Goal: Information Seeking & Learning: Learn about a topic

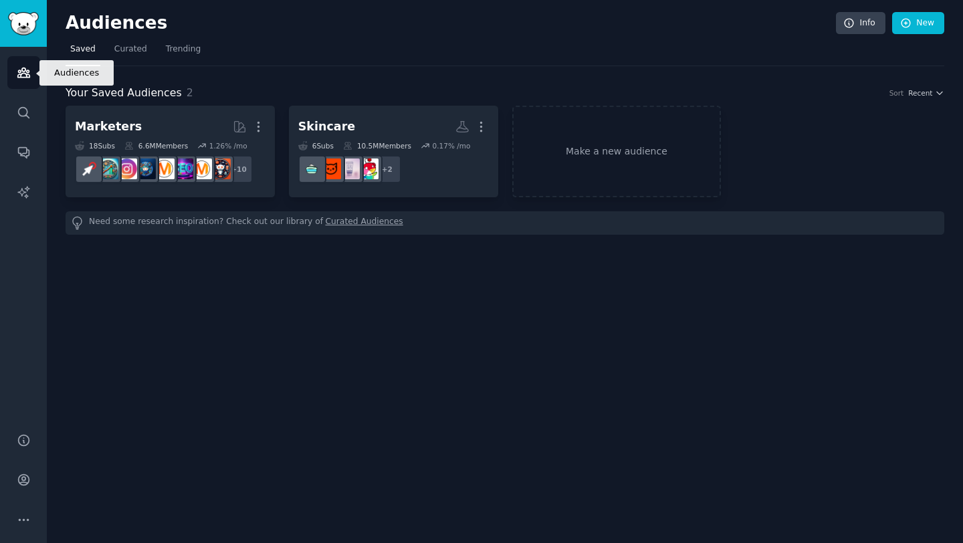
click at [26, 76] on icon "Sidebar" at bounding box center [23, 72] width 12 height 9
click at [125, 55] on span "Curated" at bounding box center [130, 49] width 33 height 12
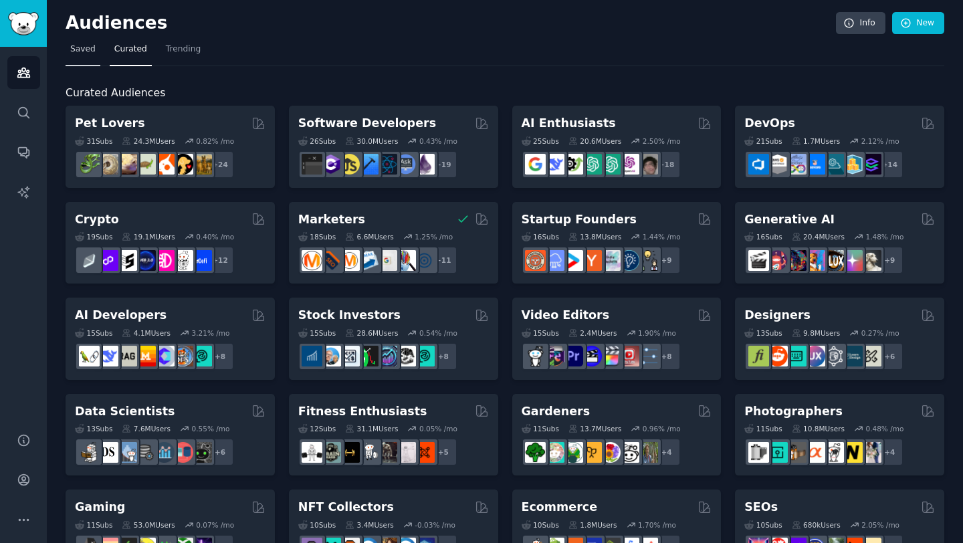
click at [84, 55] on span "Saved" at bounding box center [82, 49] width 25 height 12
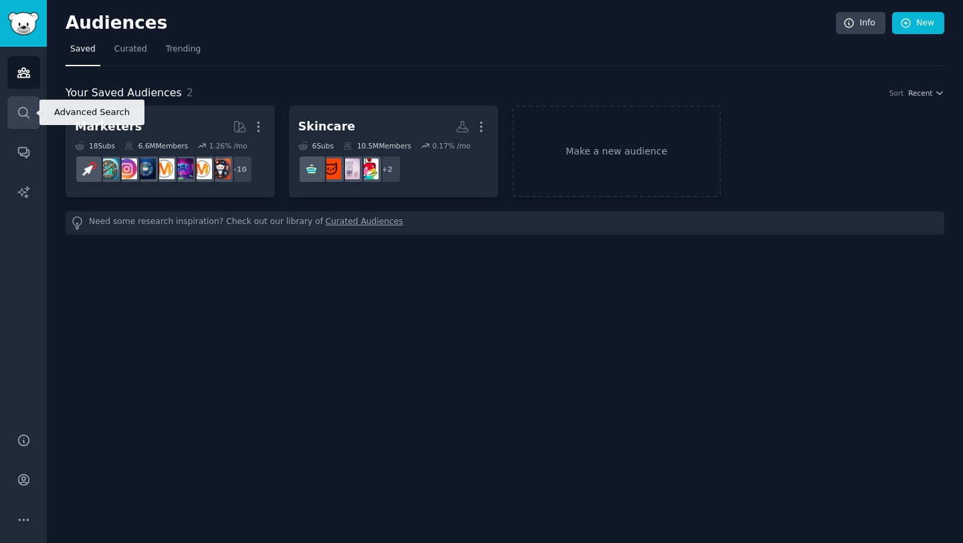
click at [29, 114] on icon "Sidebar" at bounding box center [24, 113] width 14 height 14
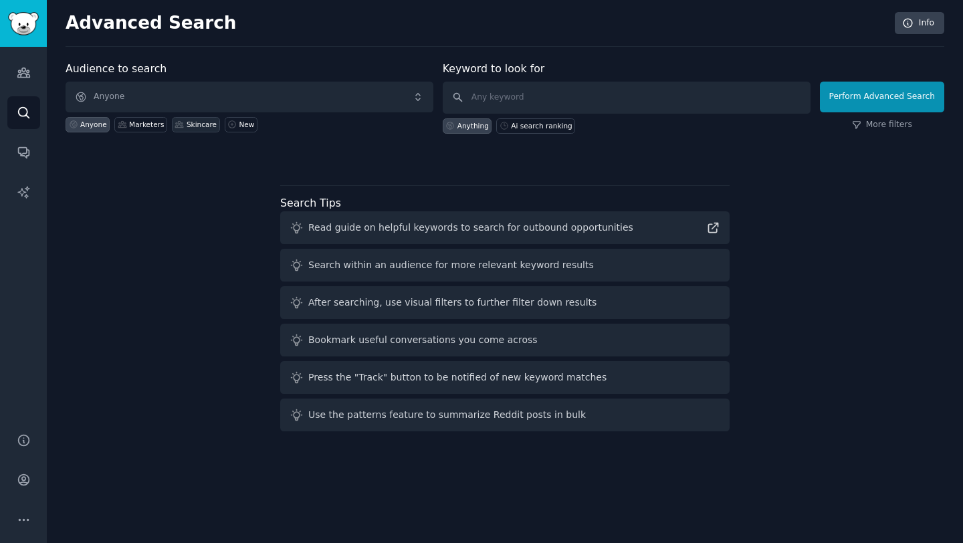
click at [191, 128] on div "Skincare" at bounding box center [201, 124] width 30 height 9
click at [839, 102] on button "Perform Advanced Search" at bounding box center [882, 97] width 124 height 31
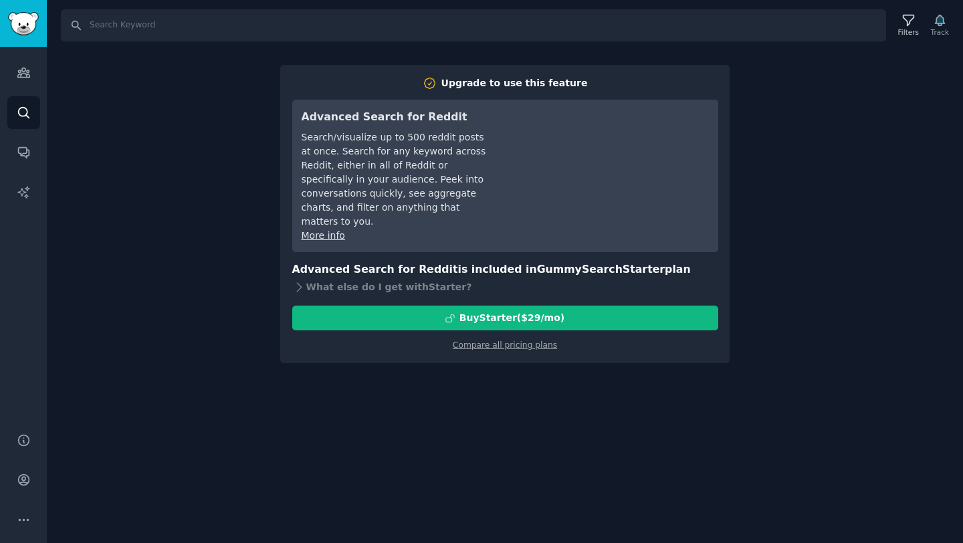
click at [799, 254] on div "Search Filters Track Upgrade to use this feature Advanced Search for Reddit Sea…" at bounding box center [505, 271] width 916 height 543
click at [225, 225] on div "Search Filters Track Upgrade to use this feature Advanced Search for Reddit Sea…" at bounding box center [505, 271] width 916 height 543
click at [26, 78] on icon "Sidebar" at bounding box center [24, 73] width 14 height 14
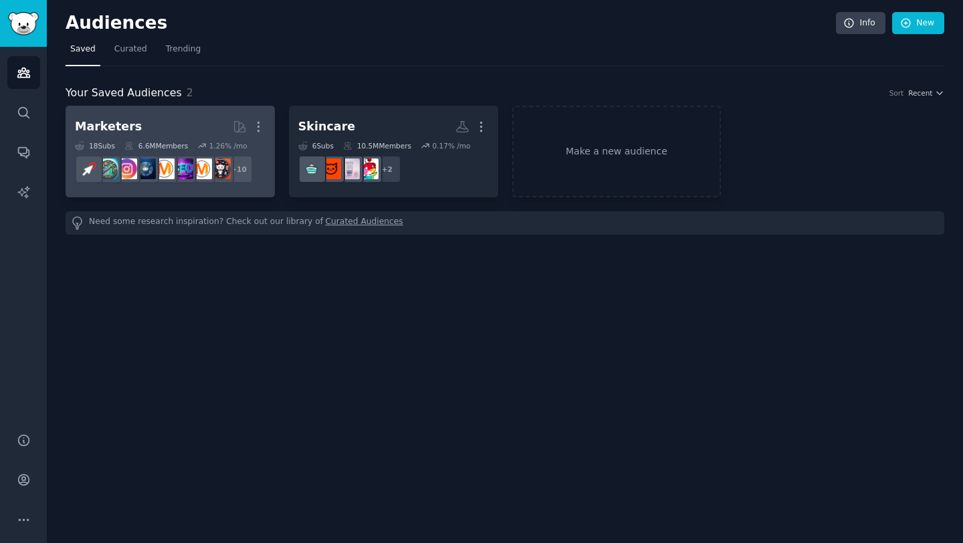
click at [227, 142] on div "1.26 % /mo" at bounding box center [228, 145] width 38 height 9
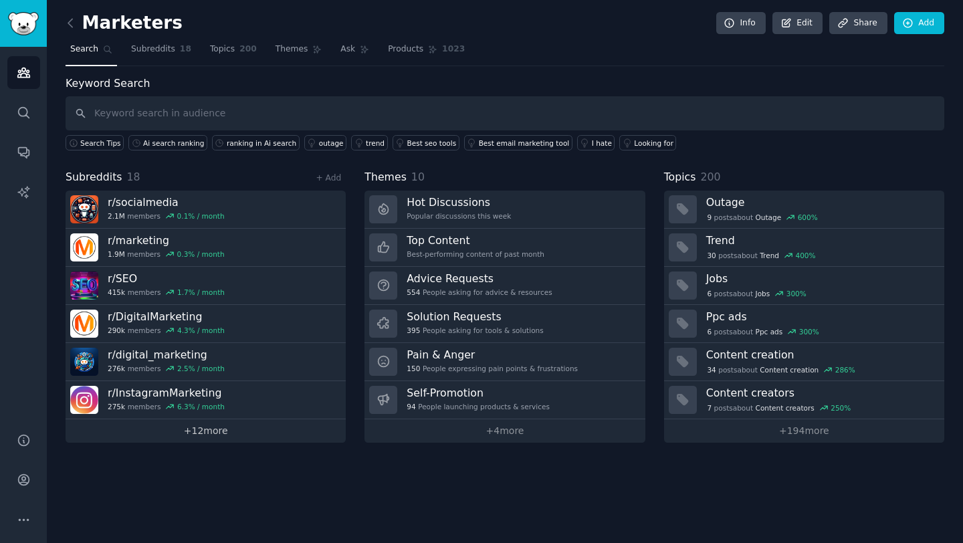
click at [209, 436] on link "+ 12 more" at bounding box center [206, 430] width 280 height 23
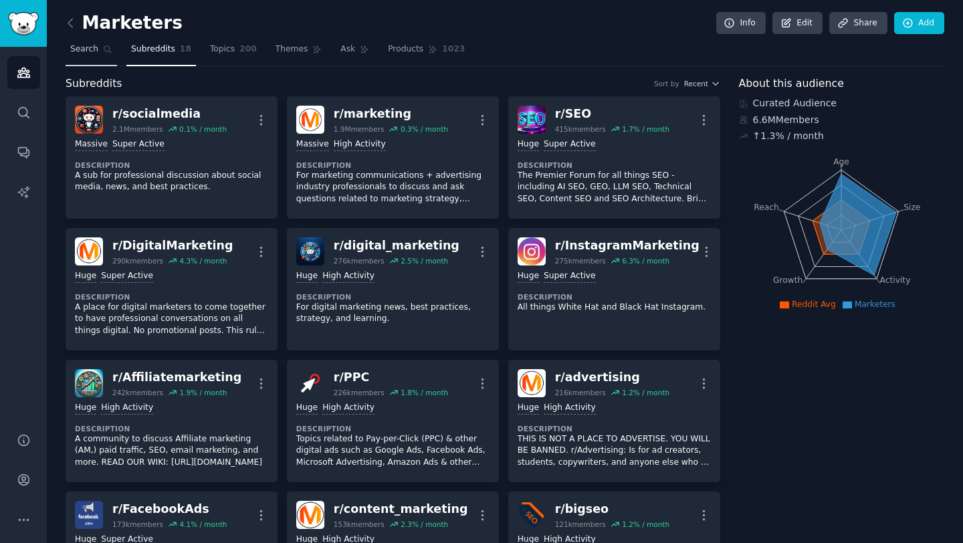
click at [100, 55] on link "Search" at bounding box center [91, 52] width 51 height 27
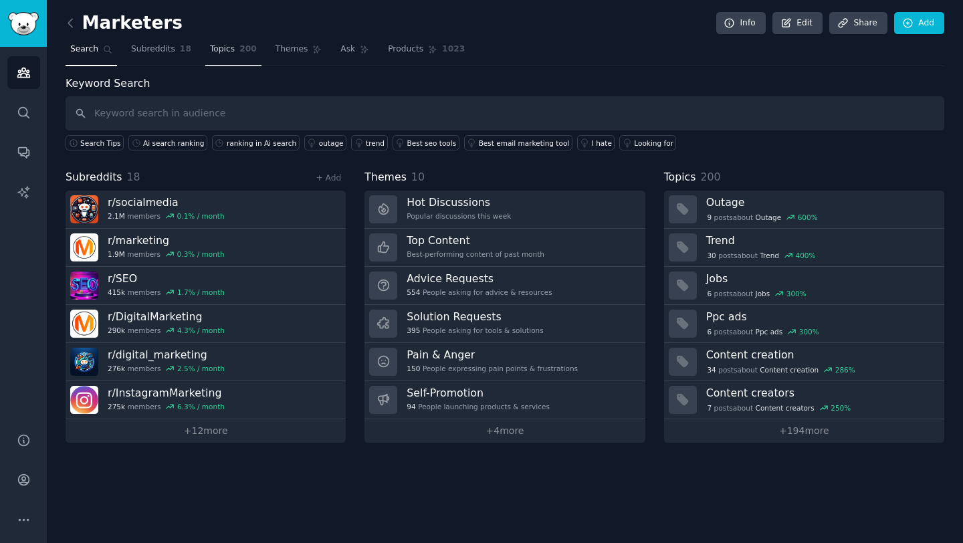
click at [219, 57] on link "Topics 200" at bounding box center [233, 52] width 56 height 27
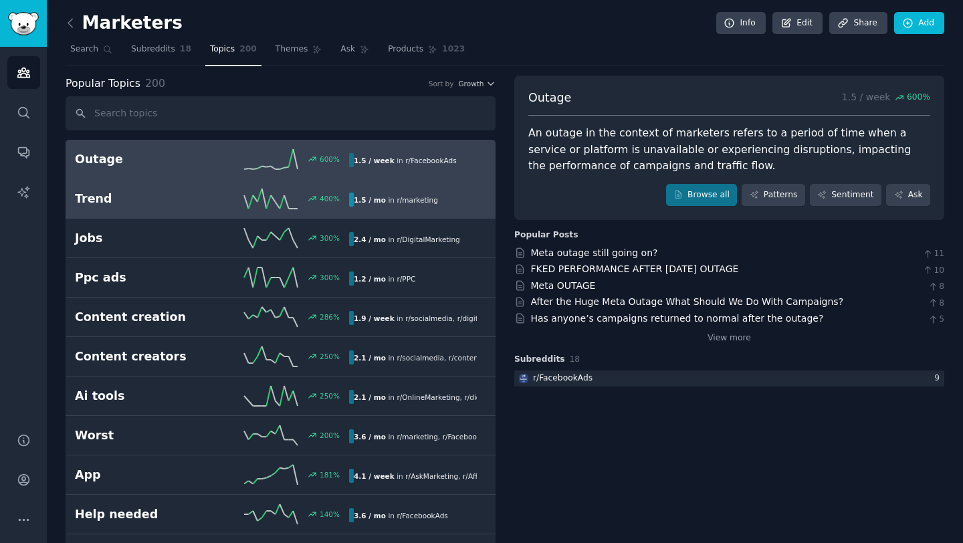
click at [173, 208] on div "Trend 400 % 1.5 / mo in r/ marketing" at bounding box center [280, 199] width 411 height 20
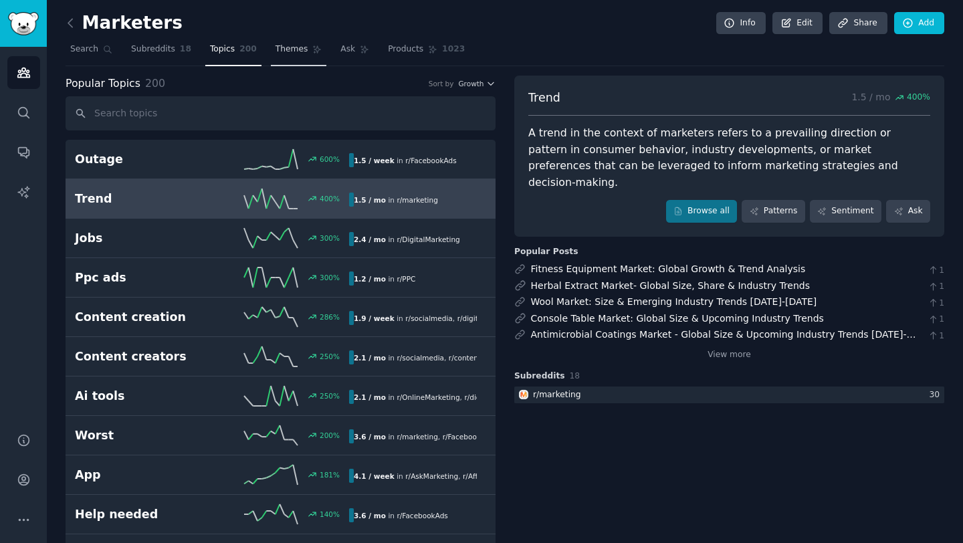
click at [277, 49] on span "Themes" at bounding box center [291, 49] width 33 height 12
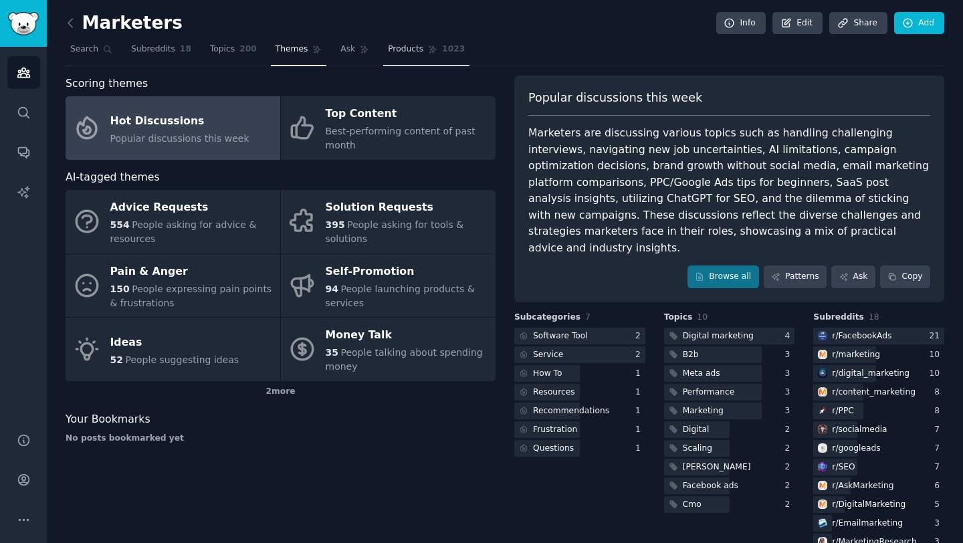
click at [389, 47] on span "Products" at bounding box center [405, 49] width 35 height 12
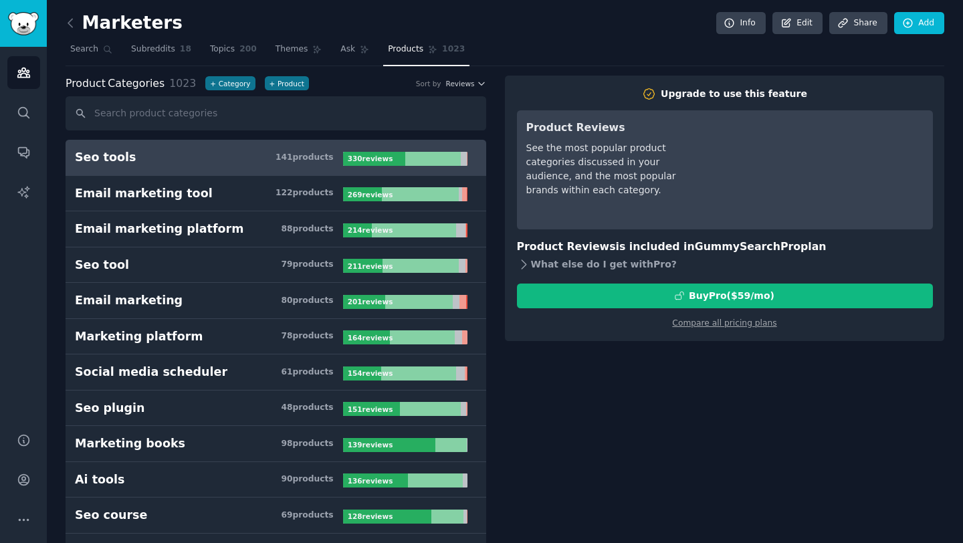
click at [531, 265] on div "What else do I get with Pro ?" at bounding box center [725, 264] width 416 height 19
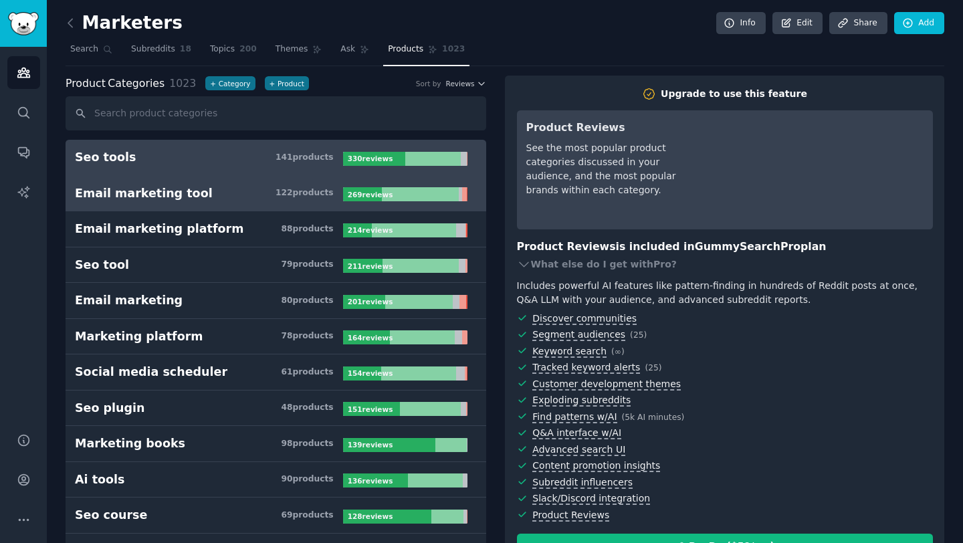
click at [285, 182] on link "Email marketing tool 122 product s 269 review s" at bounding box center [276, 194] width 420 height 36
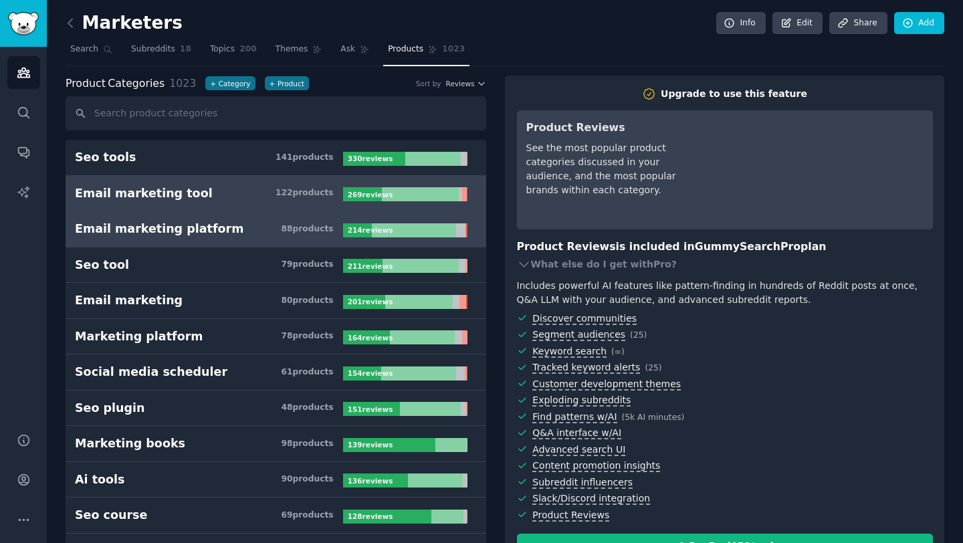
click at [239, 221] on h3 "Email marketing platform 88 product s" at bounding box center [209, 229] width 268 height 17
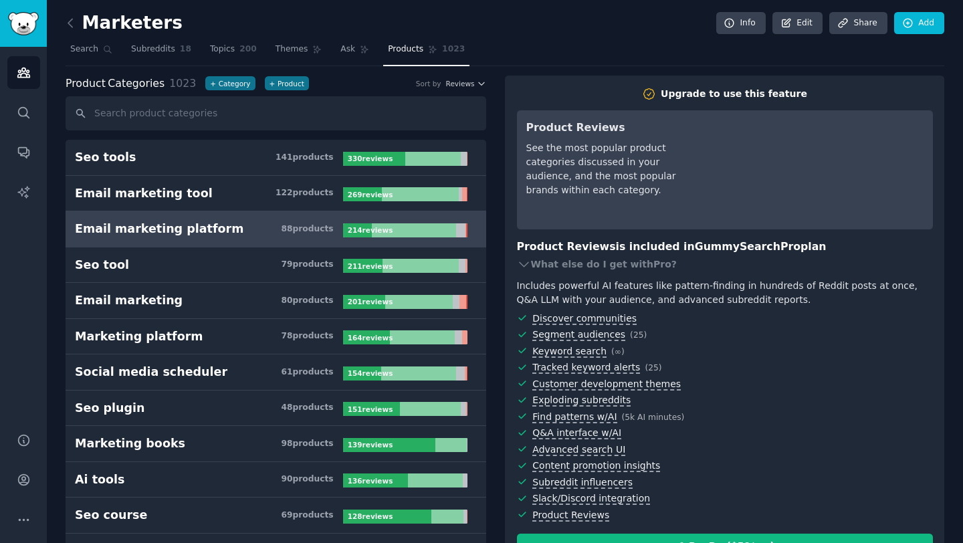
click at [477, 84] on icon "button" at bounding box center [481, 83] width 9 height 9
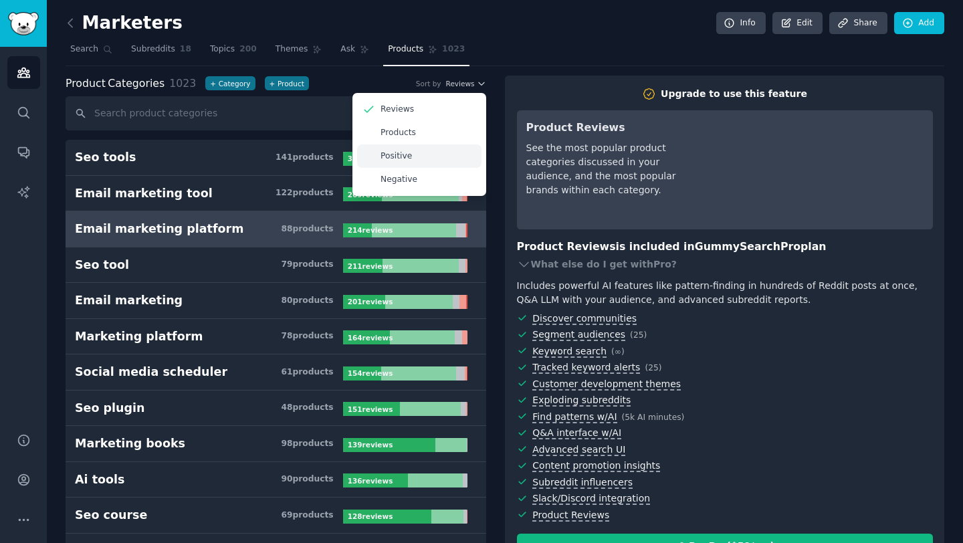
click at [426, 154] on div "Positive" at bounding box center [419, 155] width 124 height 23
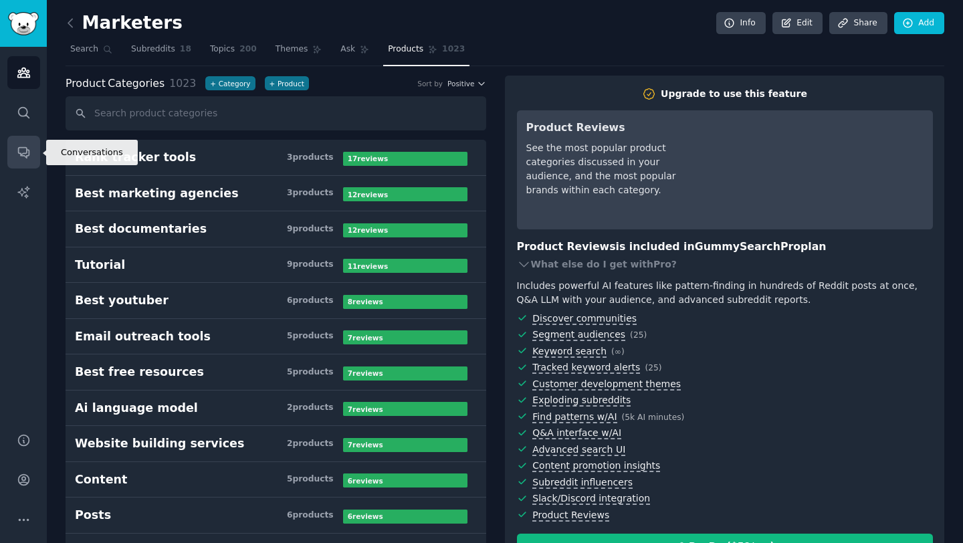
click at [26, 151] on icon "Sidebar" at bounding box center [23, 153] width 11 height 11
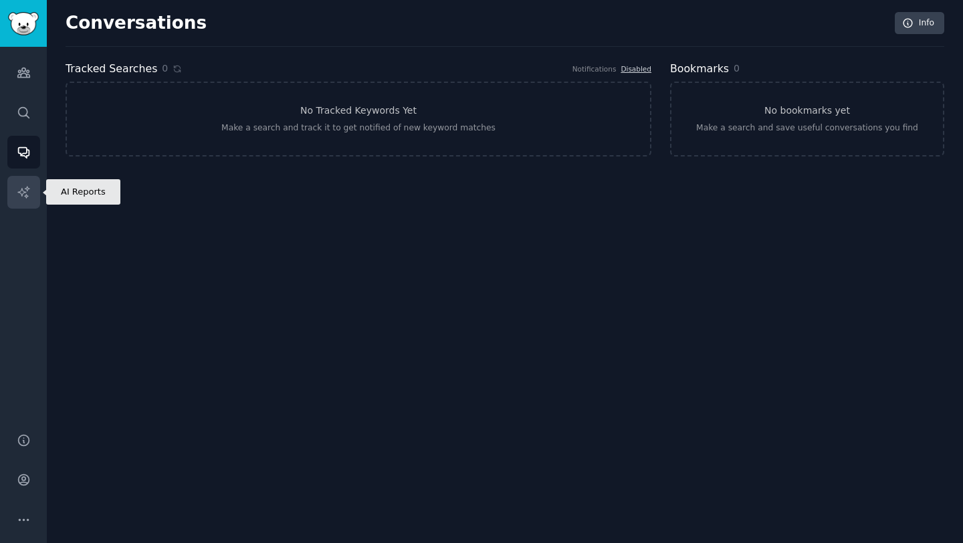
click at [17, 185] on icon "Sidebar" at bounding box center [24, 192] width 14 height 14
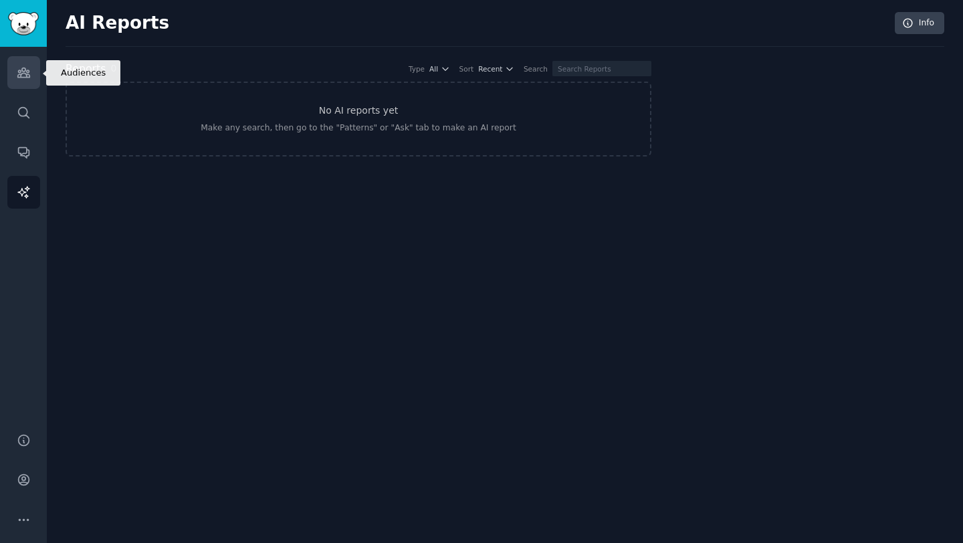
click at [27, 78] on icon "Sidebar" at bounding box center [24, 73] width 14 height 14
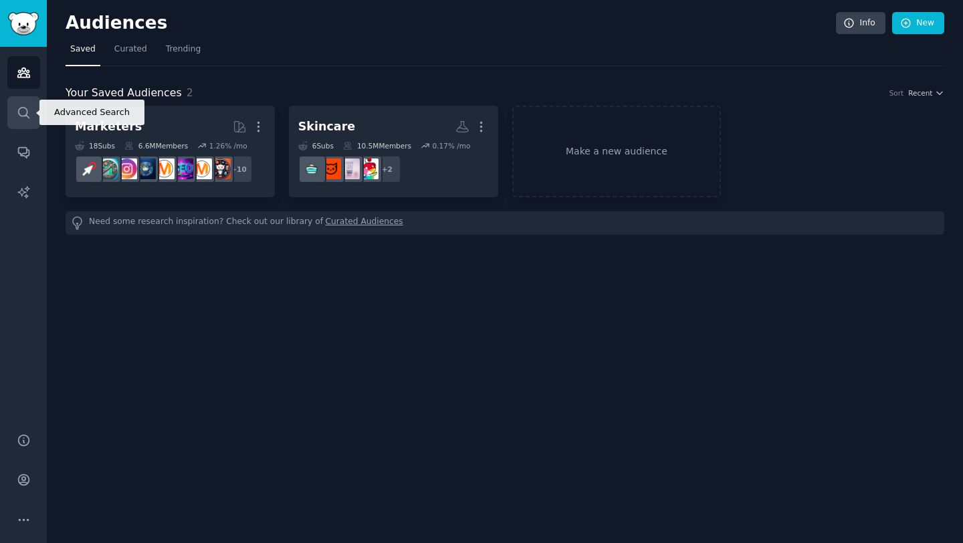
click at [17, 108] on icon "Sidebar" at bounding box center [24, 113] width 14 height 14
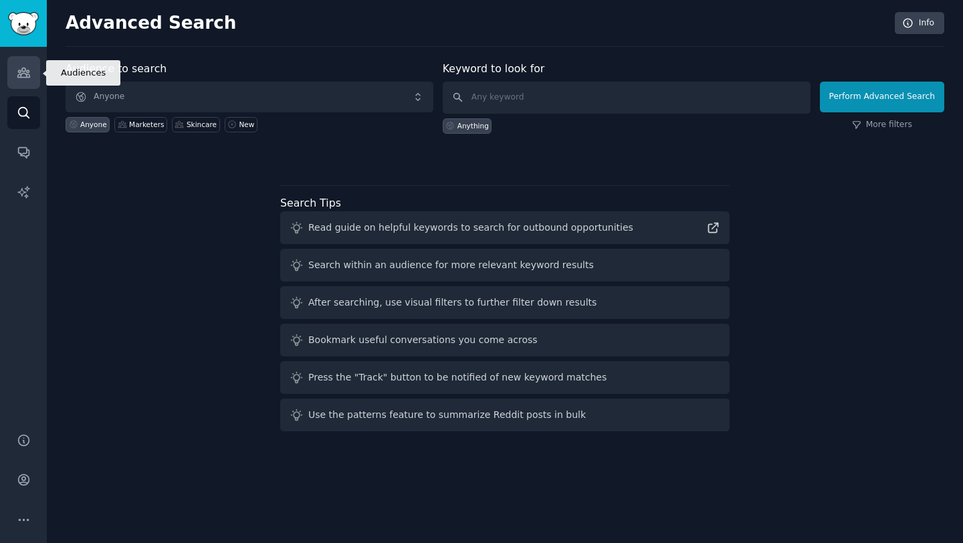
click at [23, 82] on link "Audiences" at bounding box center [23, 72] width 33 height 33
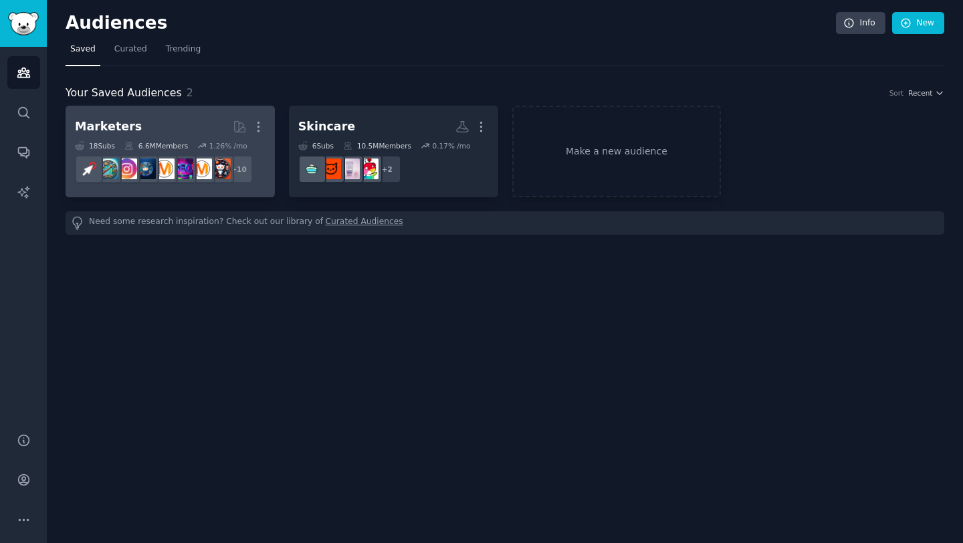
click at [132, 126] on h2 "Marketers More" at bounding box center [170, 126] width 191 height 23
